Goal: Task Accomplishment & Management: Complete application form

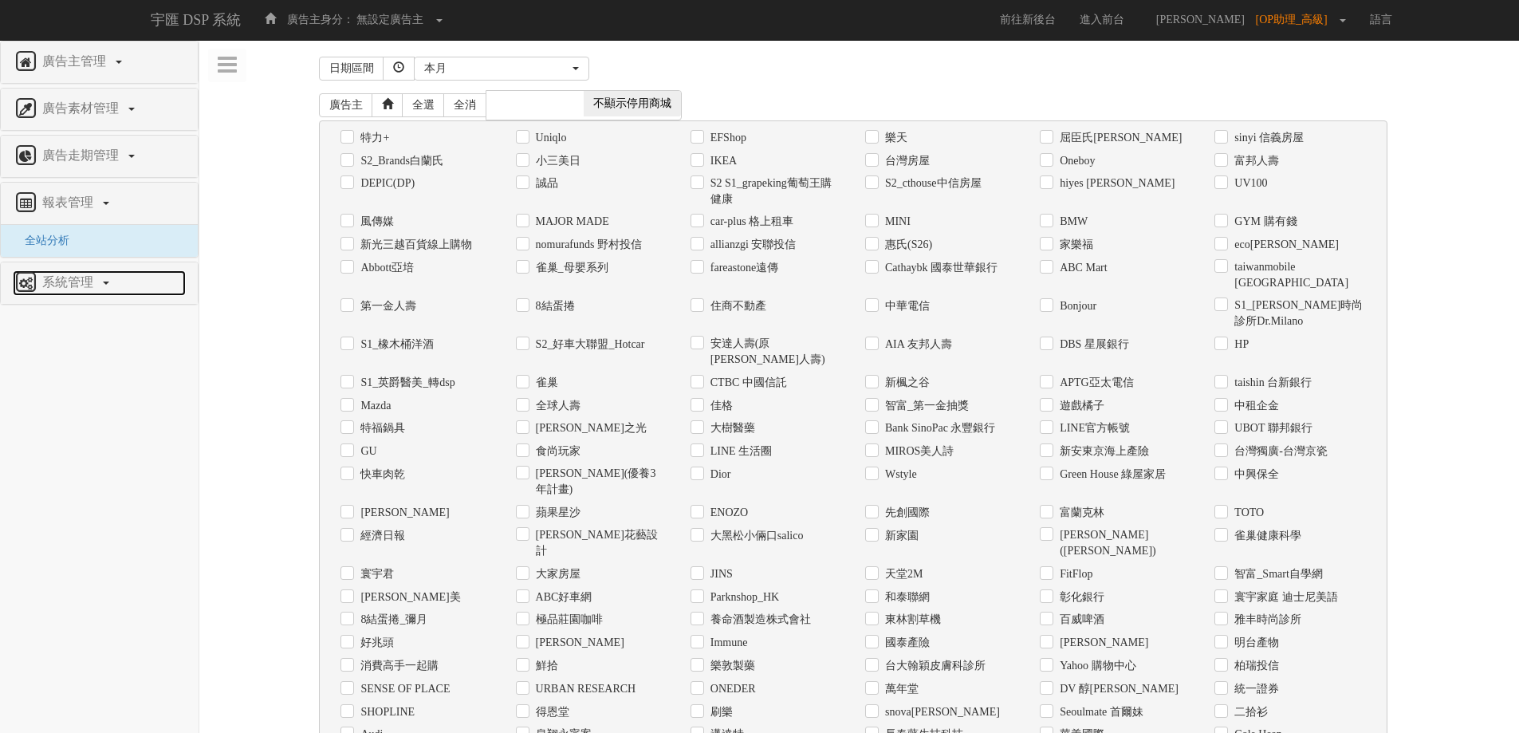
click at [119, 289] on link "系統管理" at bounding box center [99, 283] width 173 height 26
click at [77, 290] on span "廣告驗證設定" at bounding box center [52, 287] width 79 height 12
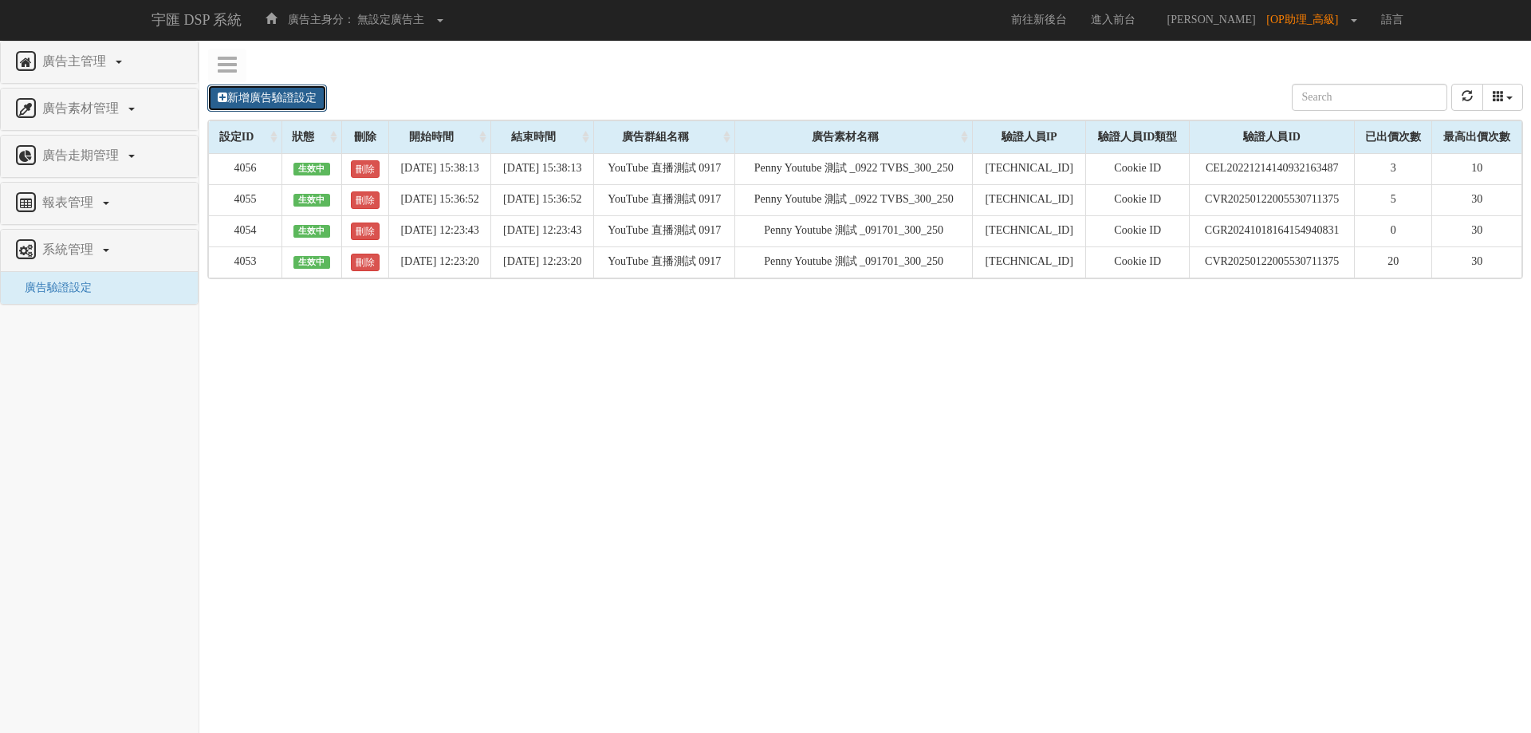
click at [297, 104] on link "新增廣告驗證設定" at bounding box center [267, 98] width 120 height 27
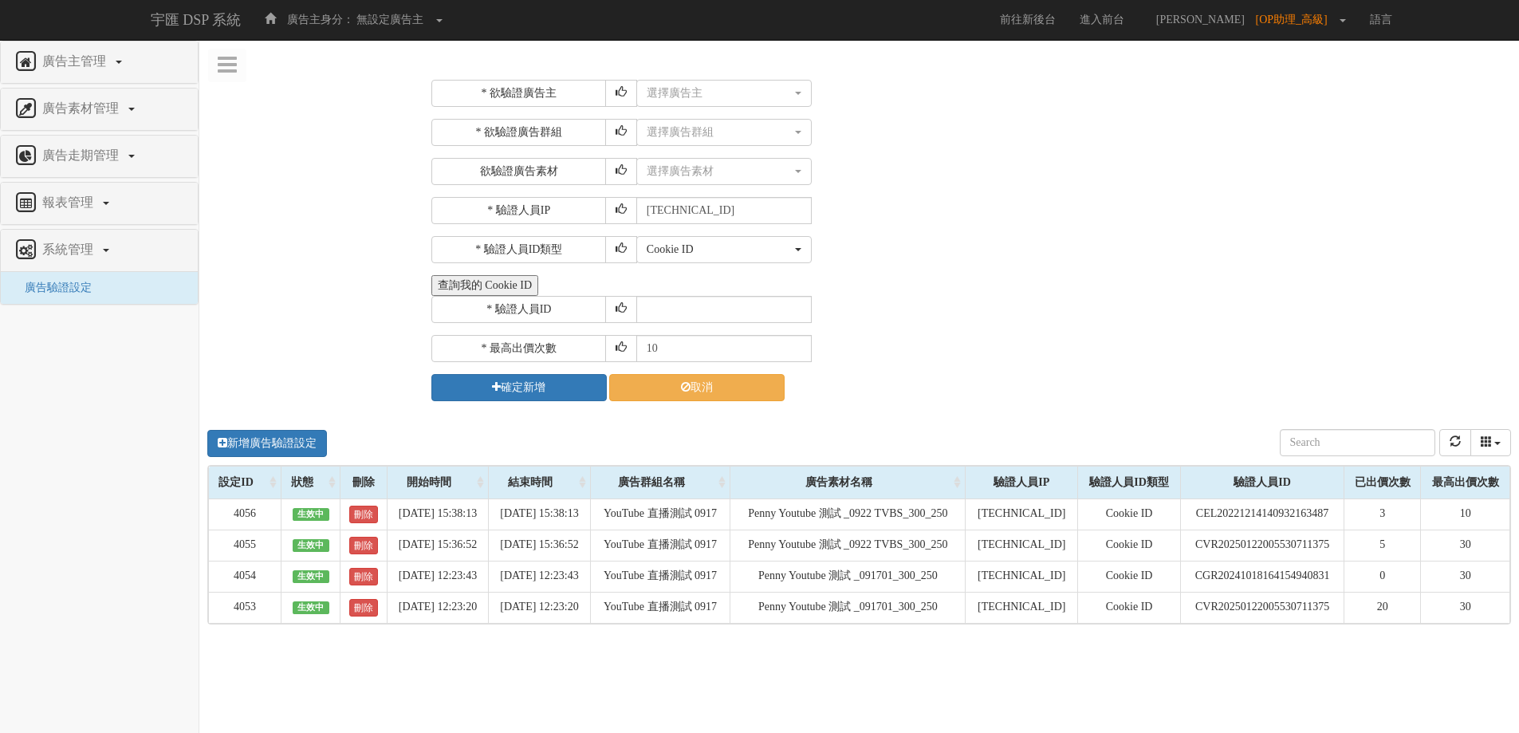
click at [503, 275] on button "查詢我的 Cookie ID" at bounding box center [484, 285] width 107 height 21
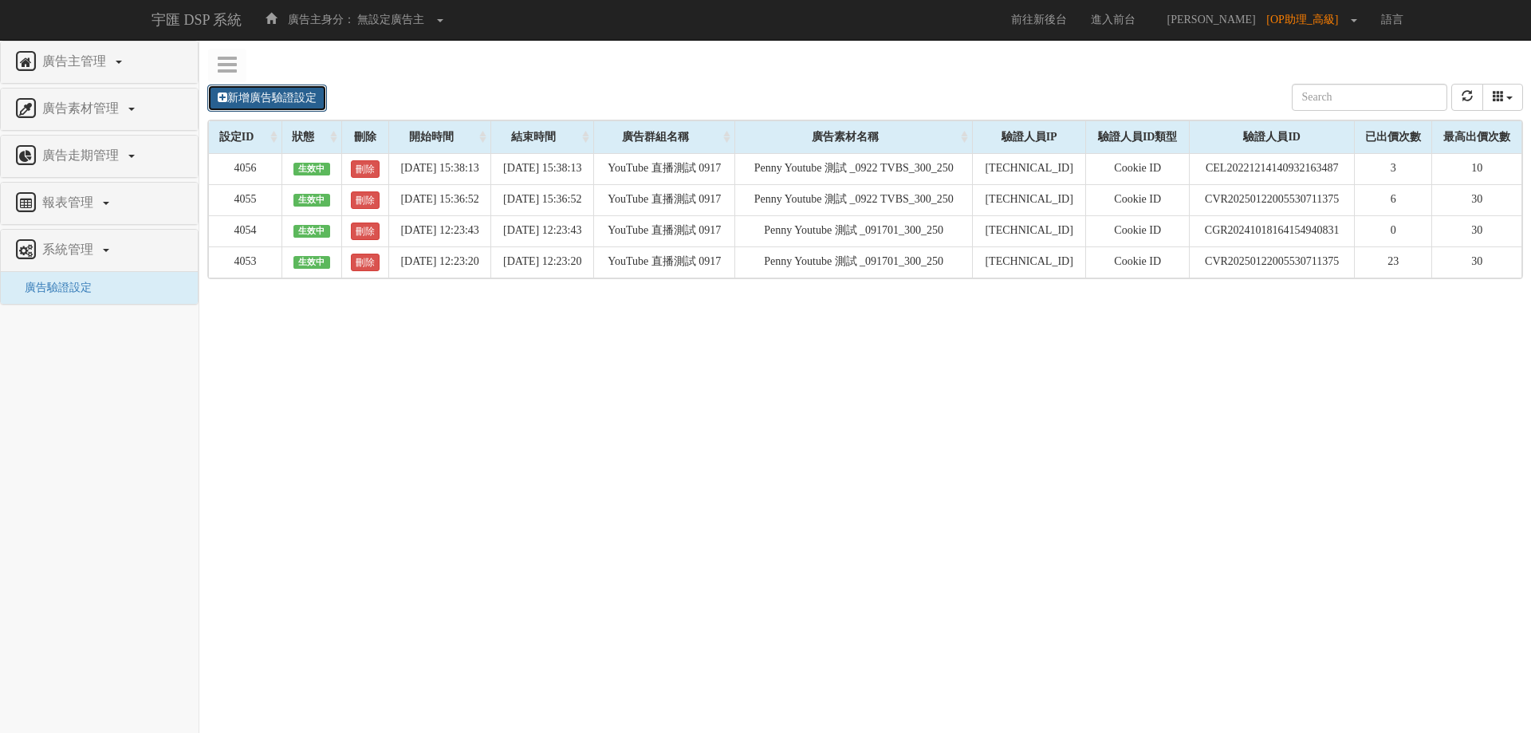
click at [240, 99] on link "新增廣告驗證設定" at bounding box center [267, 98] width 120 height 27
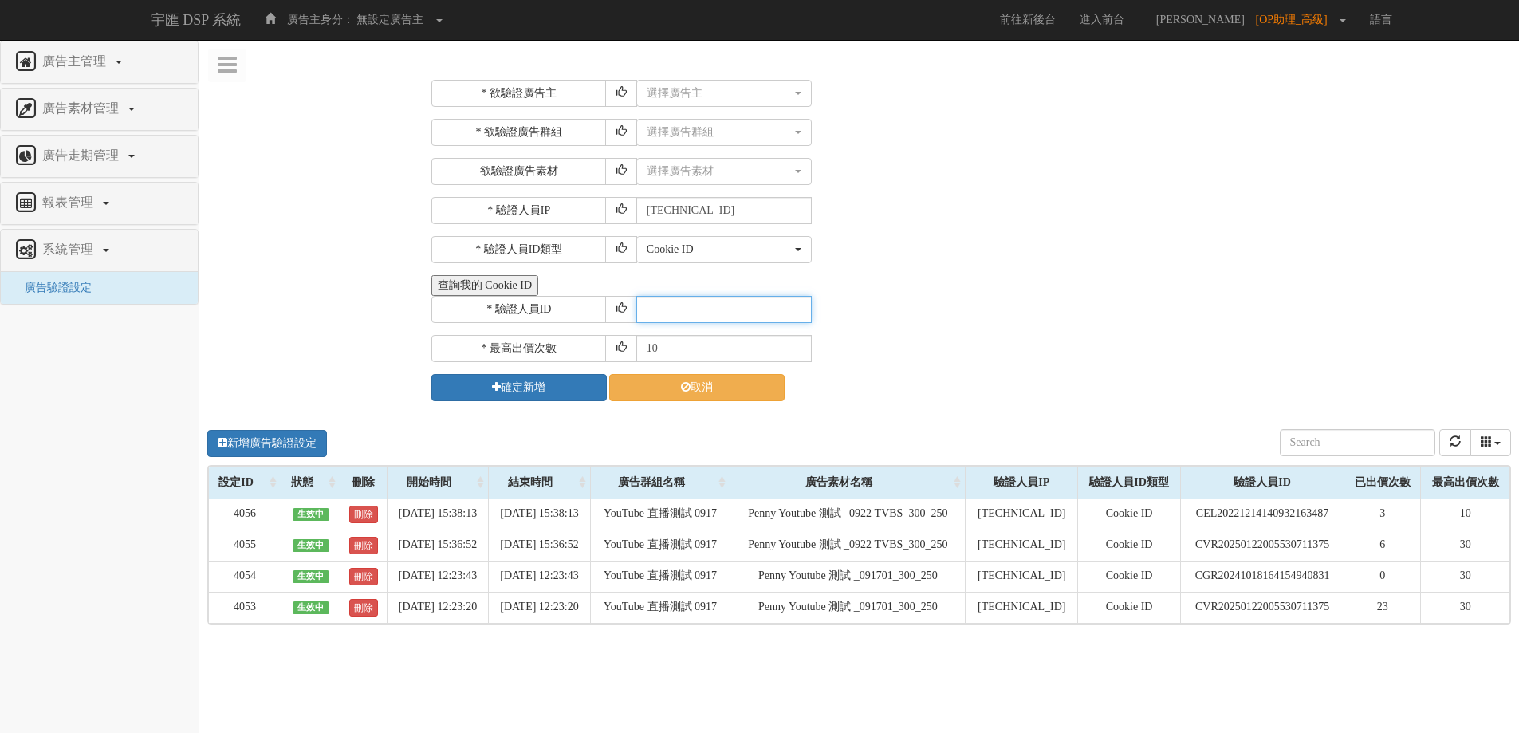
click at [714, 300] on input "text" at bounding box center [723, 309] width 175 height 27
paste input "CLR20230831164823272959"
type input "CLR20230831164823272959"
click at [785, 181] on button "選擇廣告素材" at bounding box center [723, 171] width 175 height 27
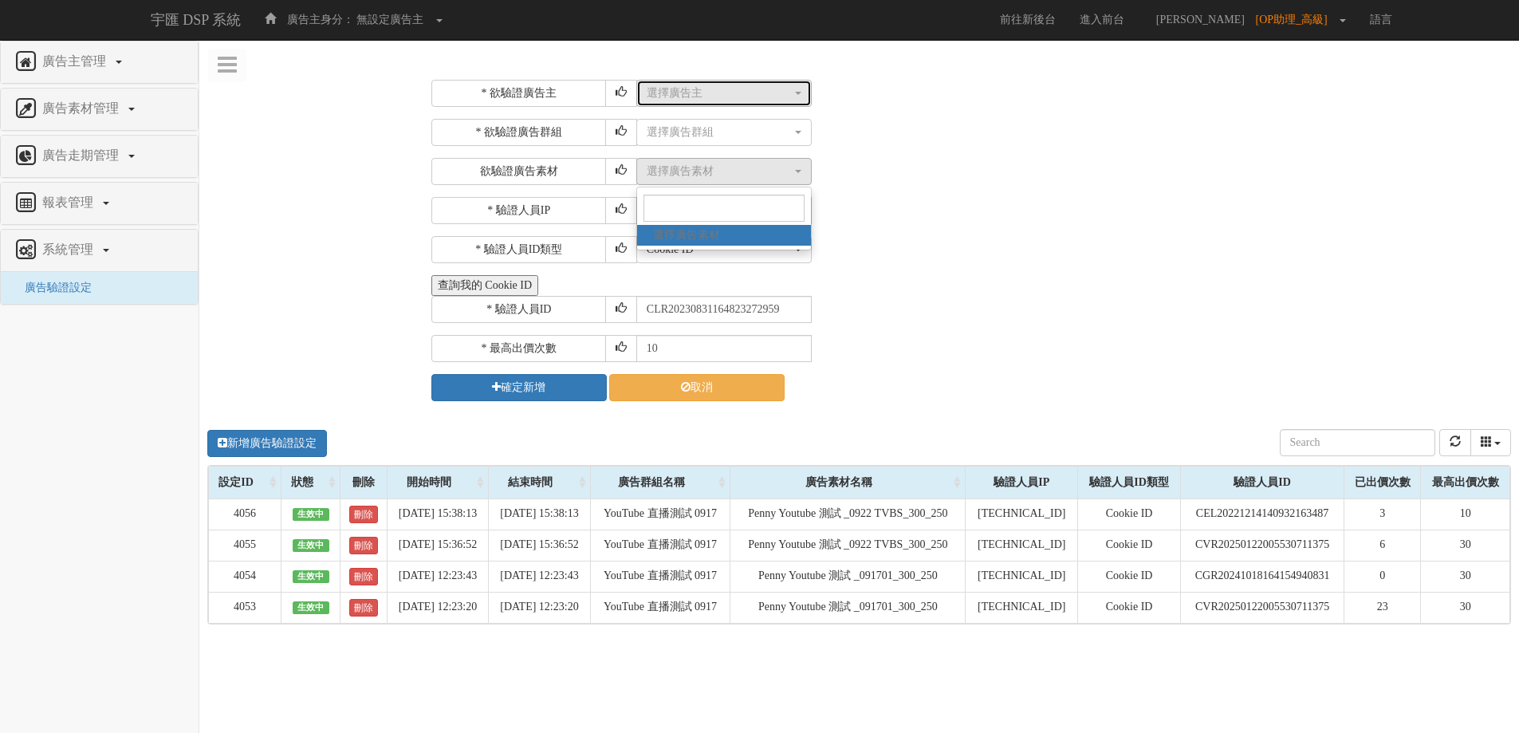
click at [781, 88] on div "選擇廣告主" at bounding box center [719, 93] width 145 height 16
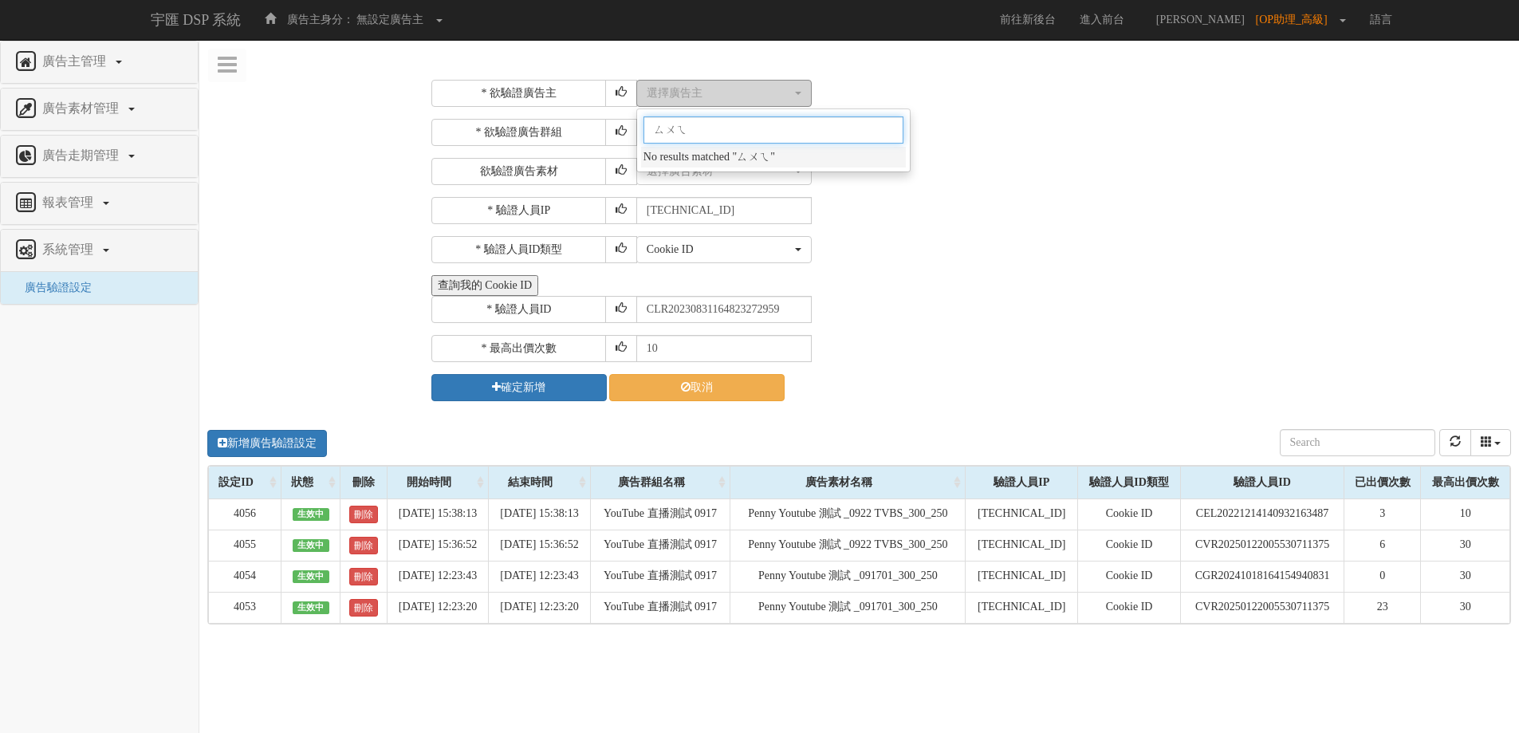
type input "雖"
type input "VM"
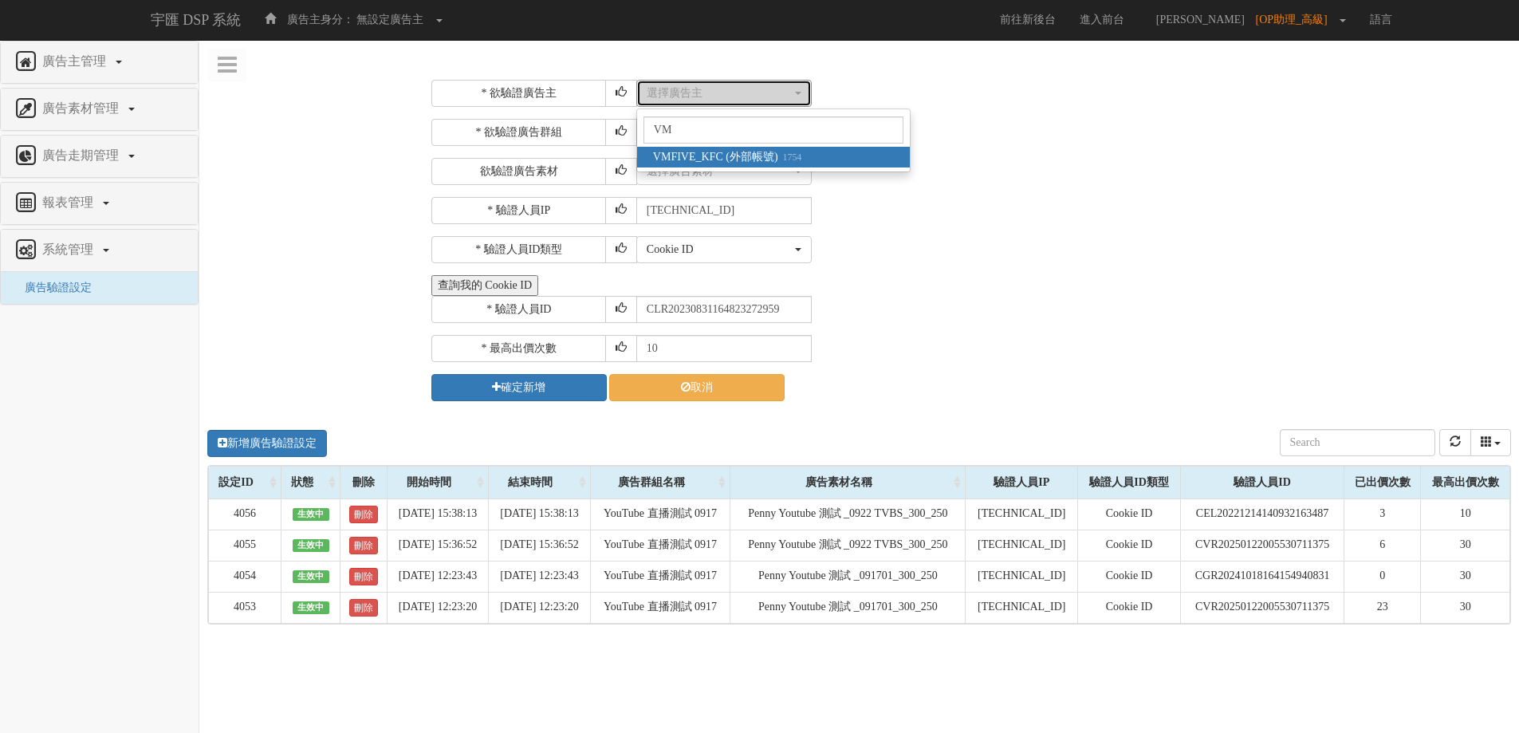
select select "1754"
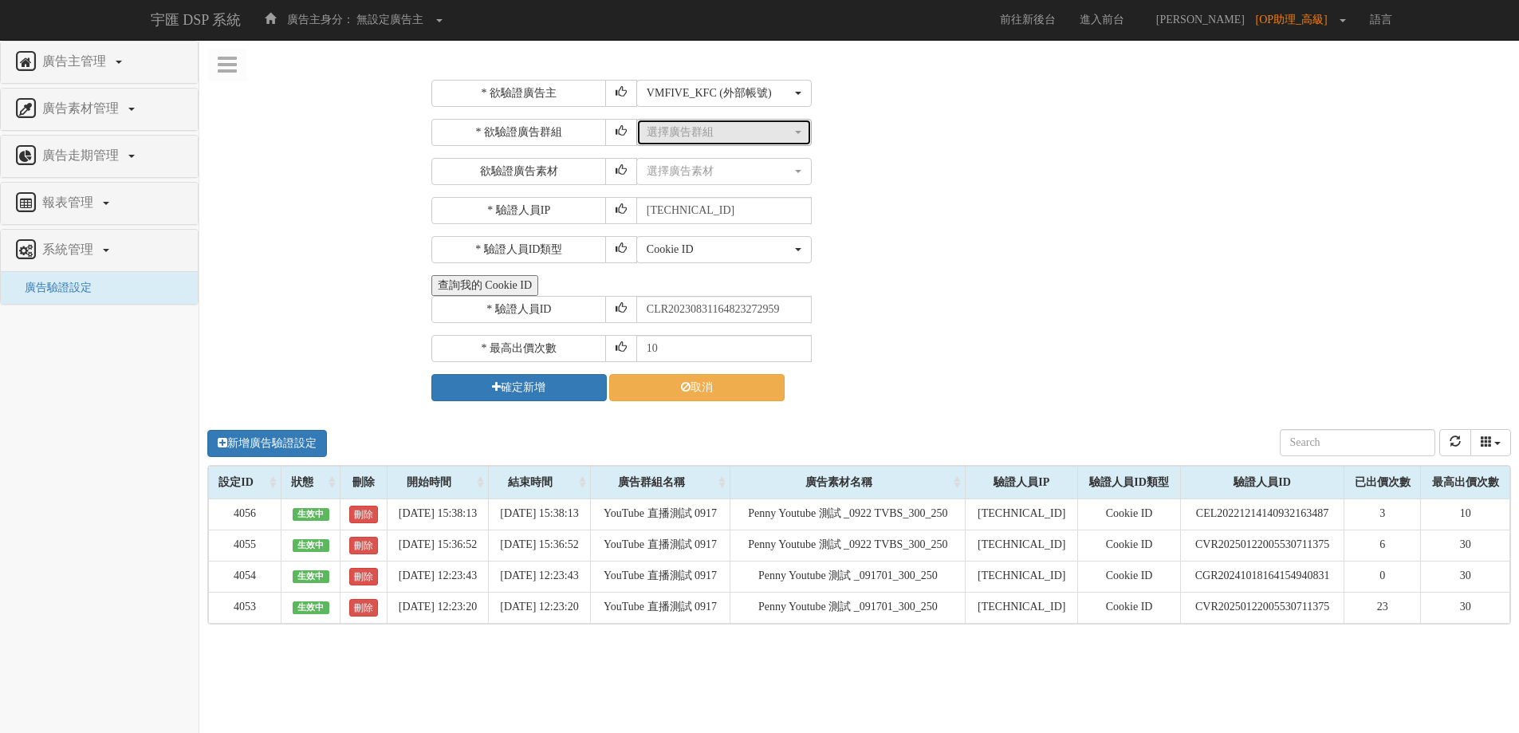
click at [730, 130] on div "選擇廣告群組" at bounding box center [719, 132] width 145 height 16
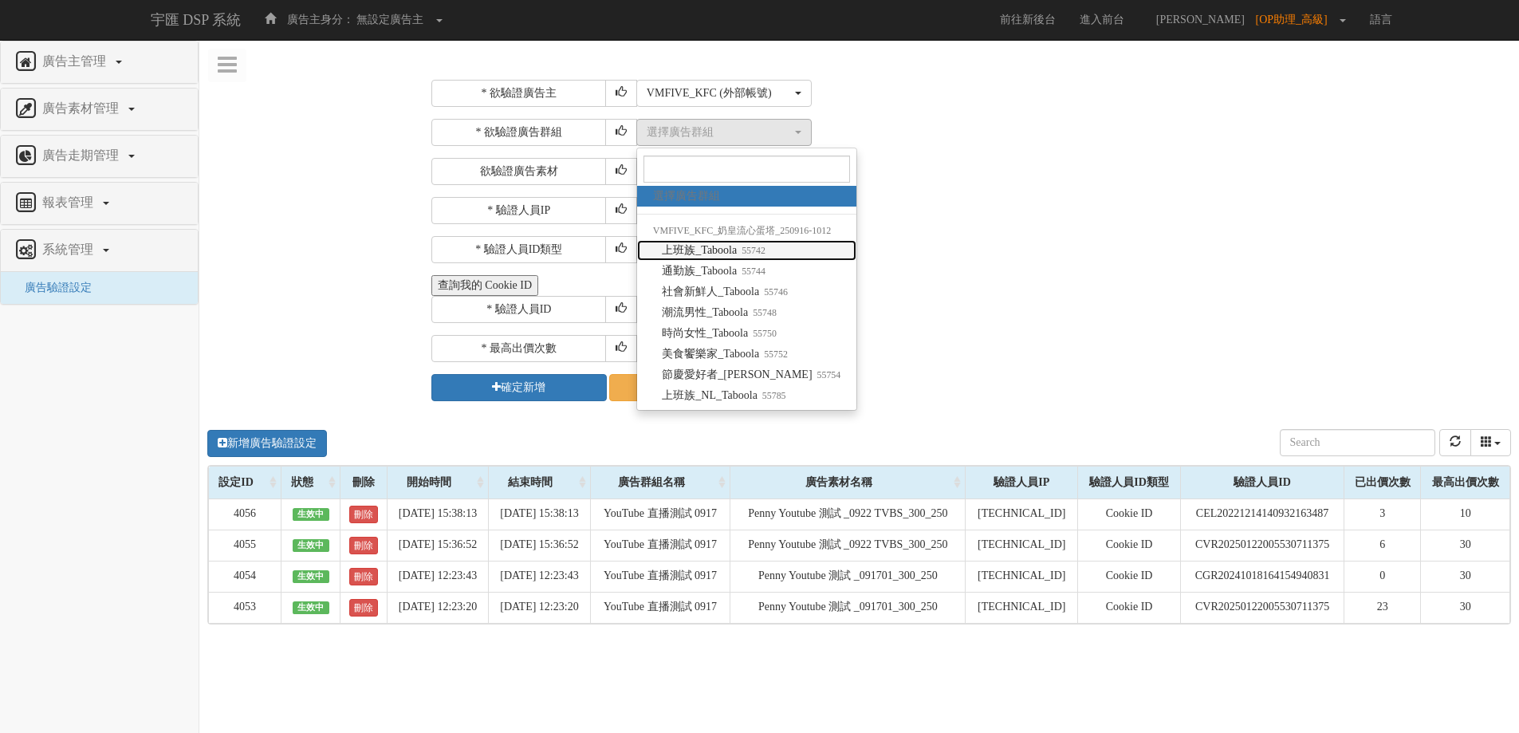
click at [765, 250] on small "55742" at bounding box center [751, 250] width 29 height 11
select select "55742"
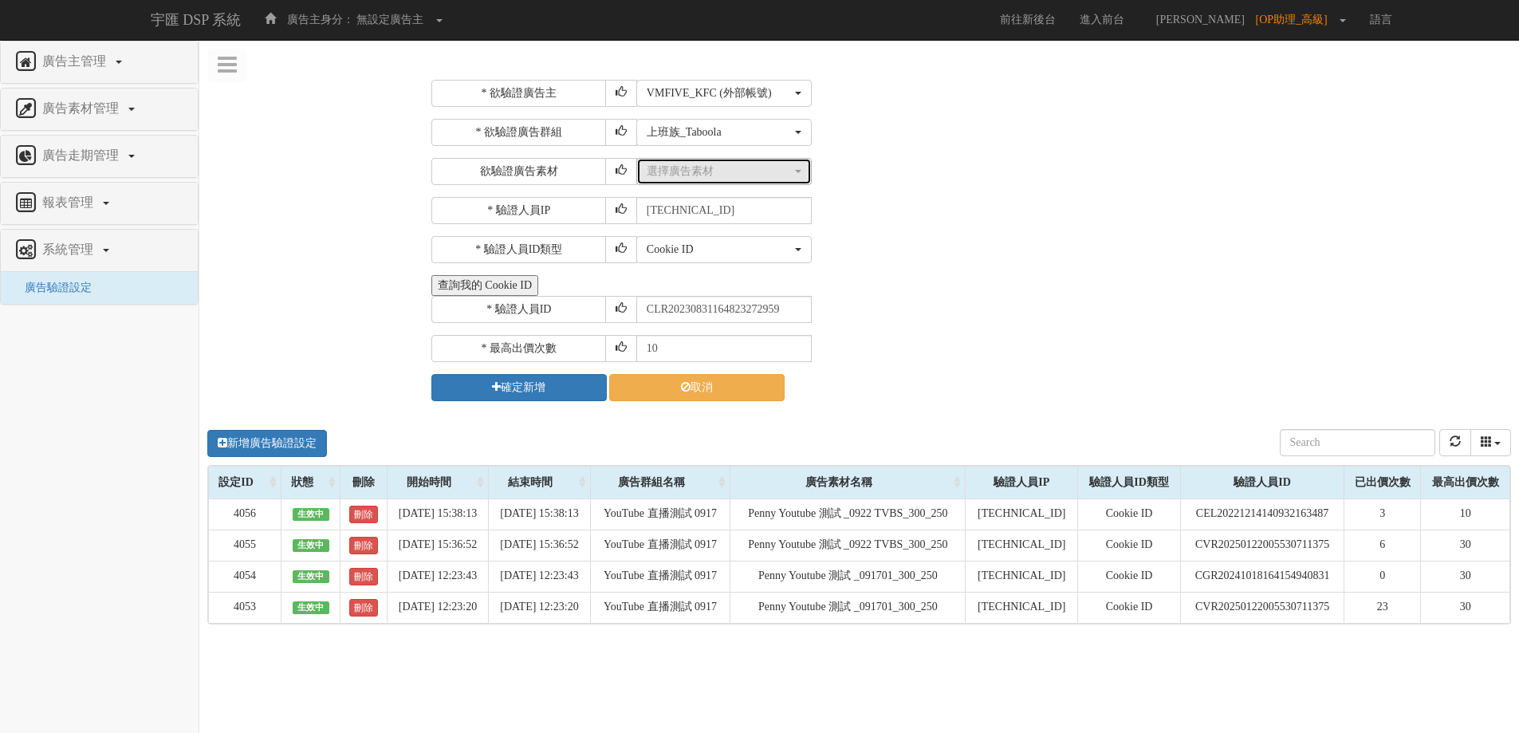
click at [768, 178] on div "選擇廣告素材" at bounding box center [719, 171] width 145 height 16
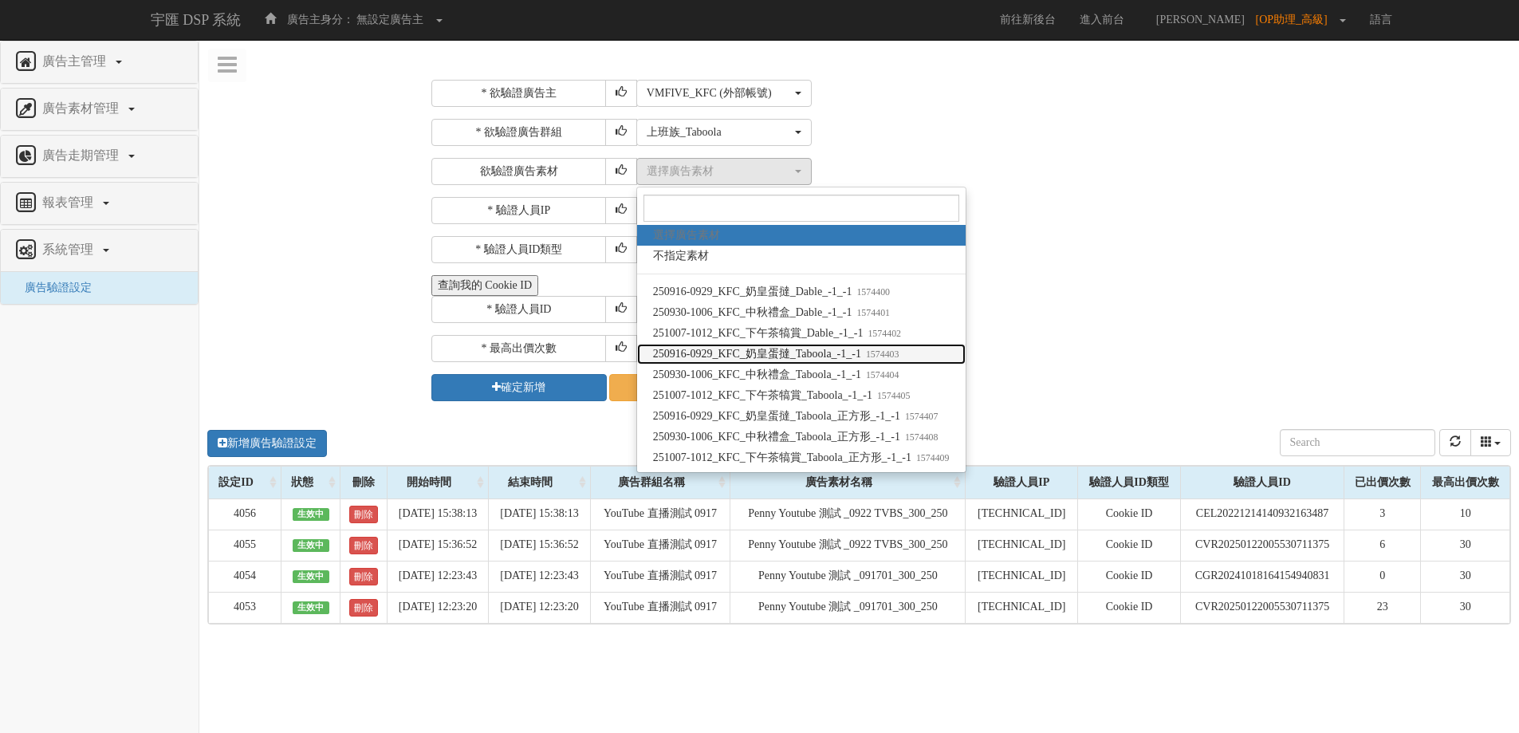
click at [889, 359] on small "1574403" at bounding box center [880, 353] width 38 height 11
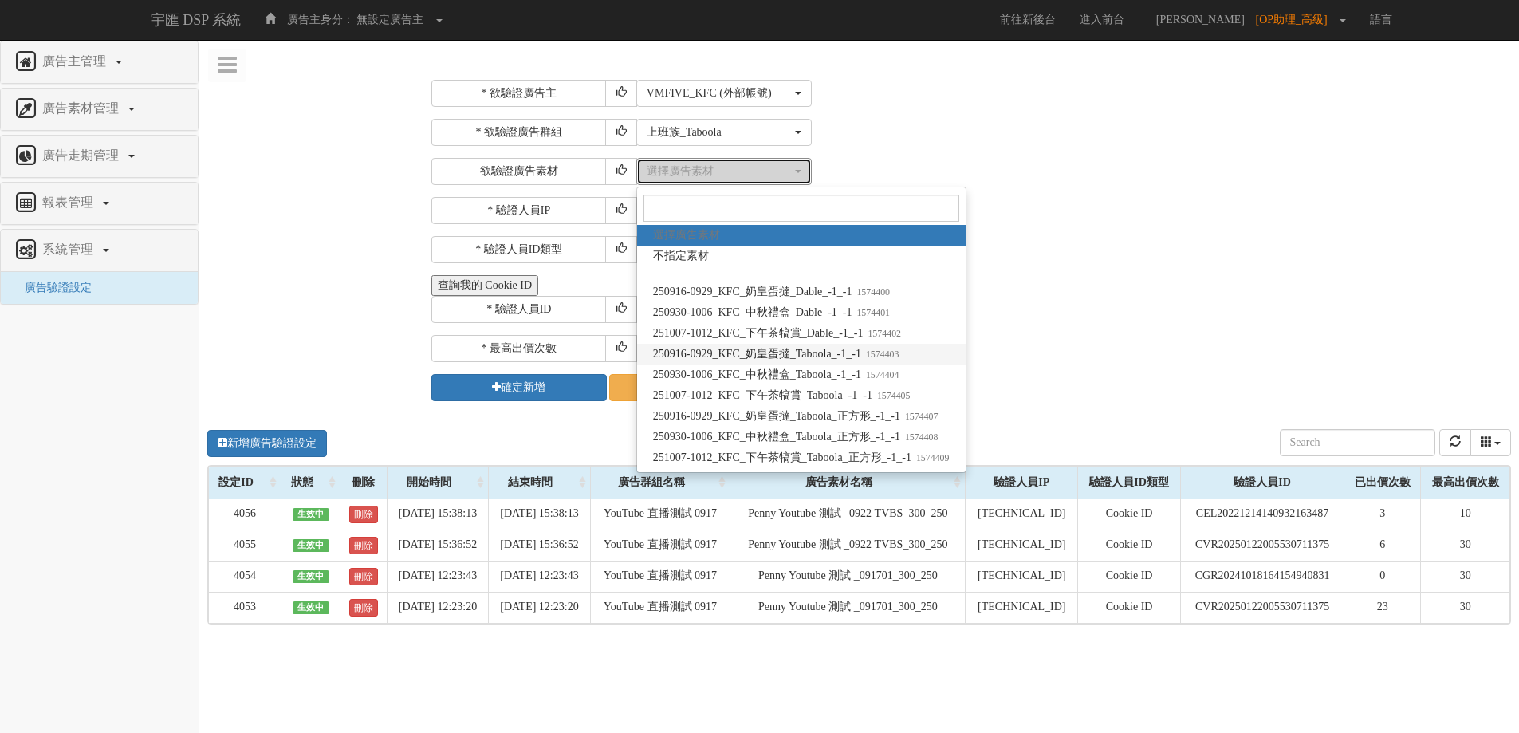
select select "1574403"
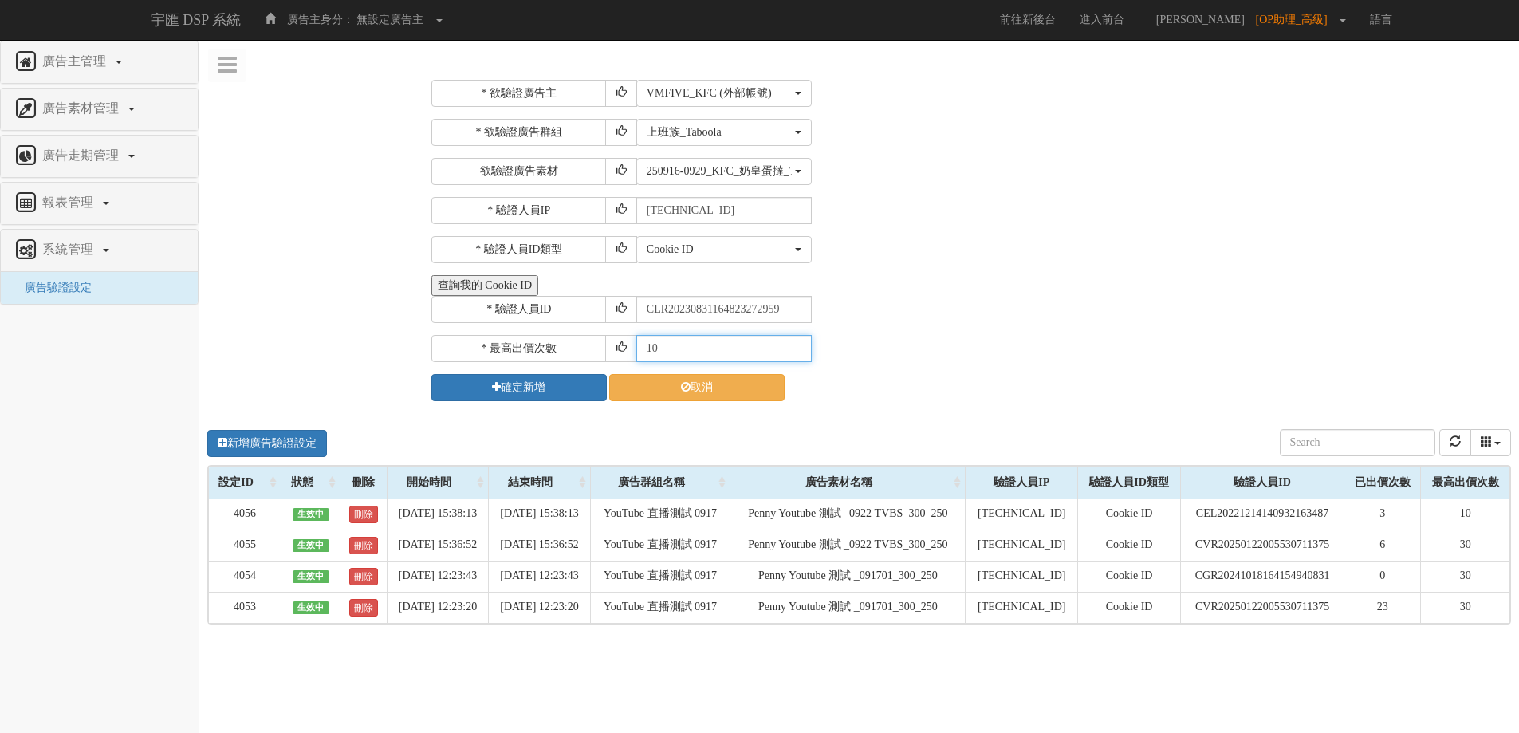
click at [686, 351] on input "10" at bounding box center [723, 348] width 175 height 27
drag, startPoint x: 686, startPoint y: 351, endPoint x: 612, endPoint y: 361, distance: 74.9
click at [612, 361] on div "* 最高出價次數 10" at bounding box center [969, 348] width 1076 height 27
type input "30"
click at [518, 391] on button "確定新增" at bounding box center [518, 387] width 175 height 27
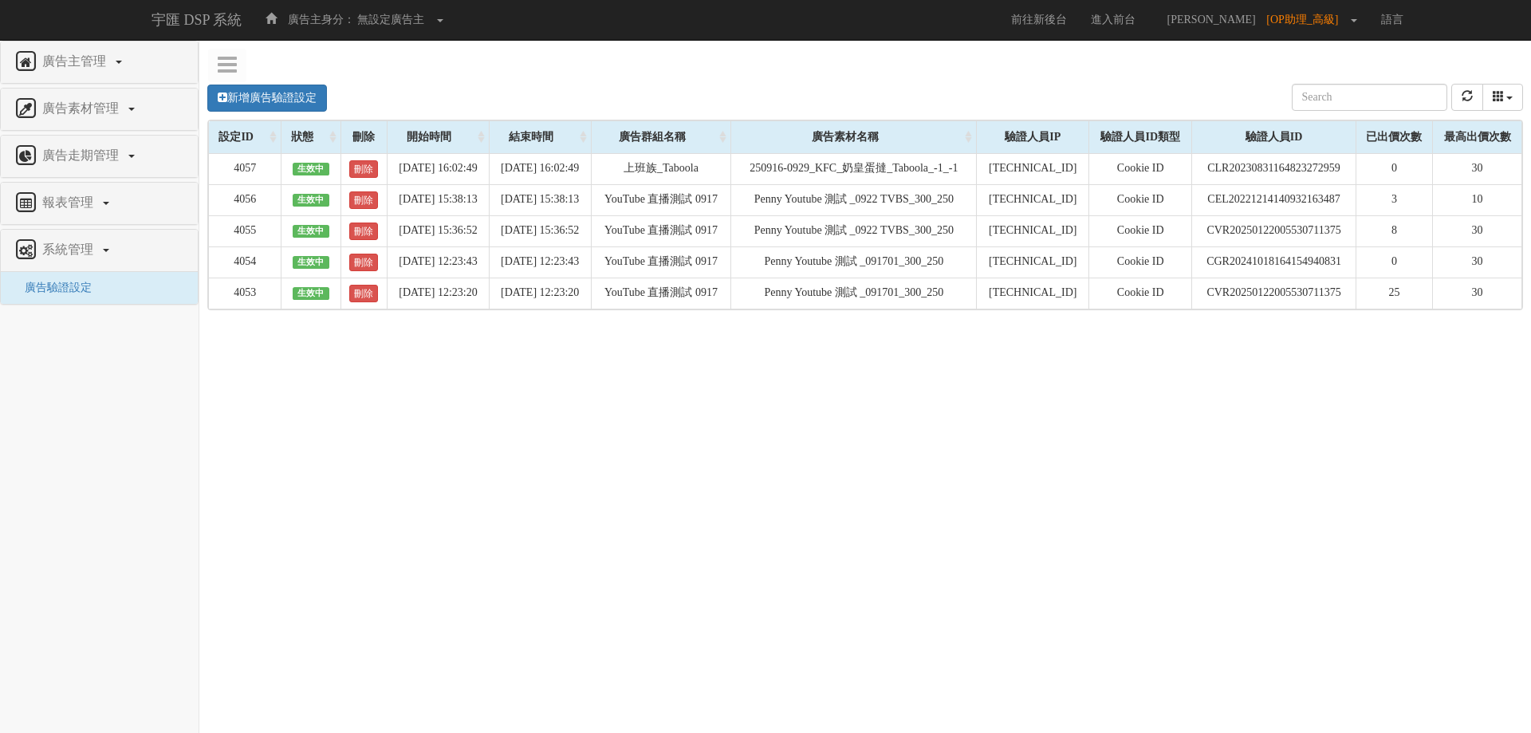
click at [1056, 530] on div "新增廣告驗證設定 設定ID 狀態 刪除 開始時間 結束時間 廣告主ID 廣告主名稱 廣告走期ID 廣告走期名稱 廣告群組ID 廣告群組名稱 廣告素材 廣告素材…" at bounding box center [864, 307] width 1331 height 478
click at [1452, 103] on button "refresh" at bounding box center [1467, 97] width 32 height 27
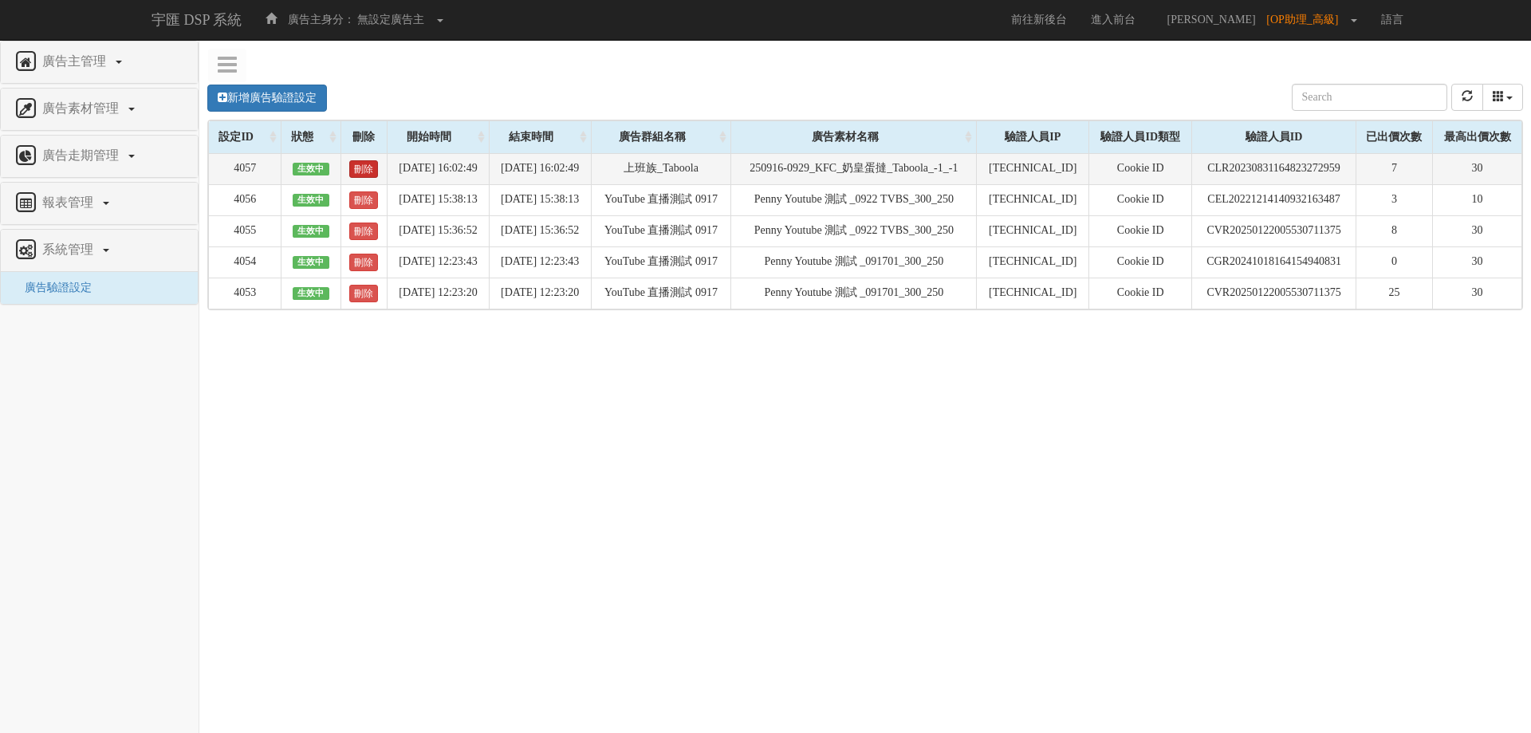
click at [349, 169] on link "刪除" at bounding box center [363, 169] width 29 height 18
